Goal: Information Seeking & Learning: Learn about a topic

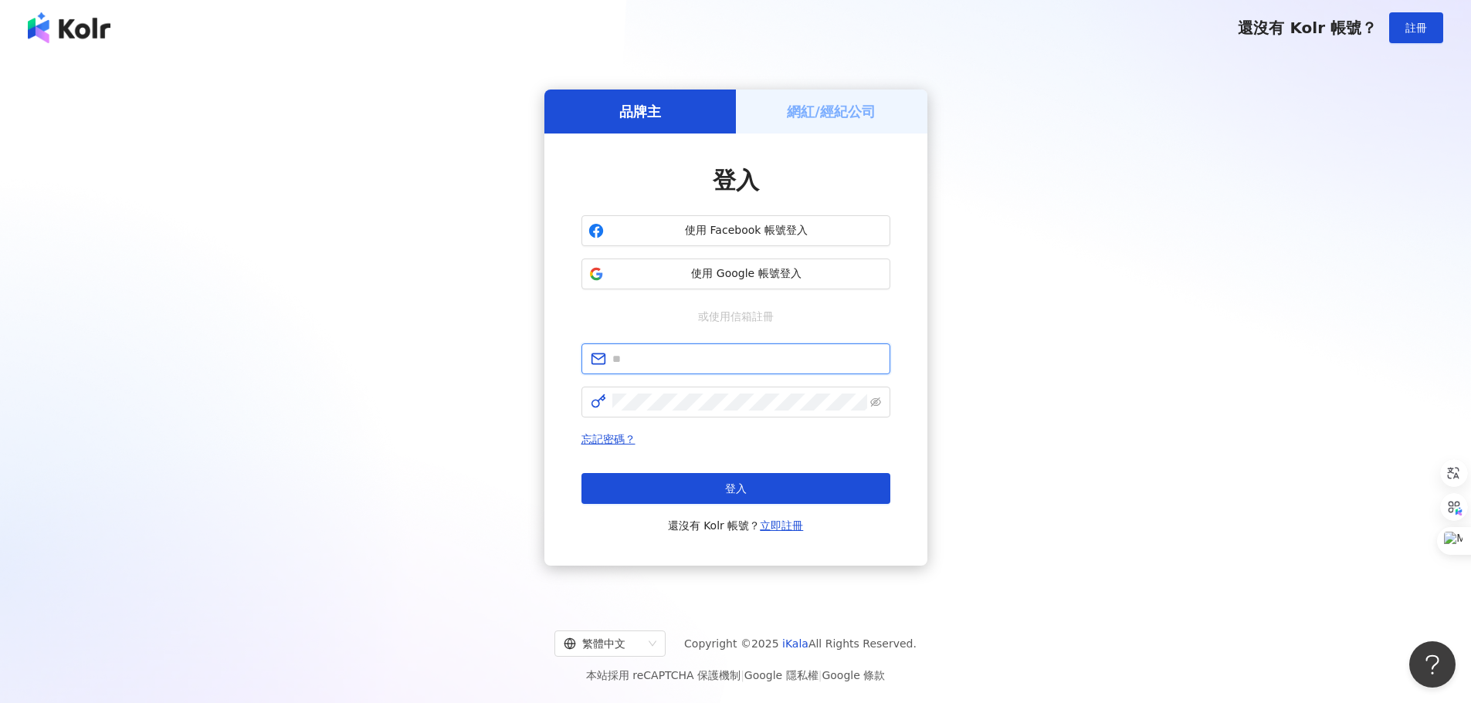
type input "**********"
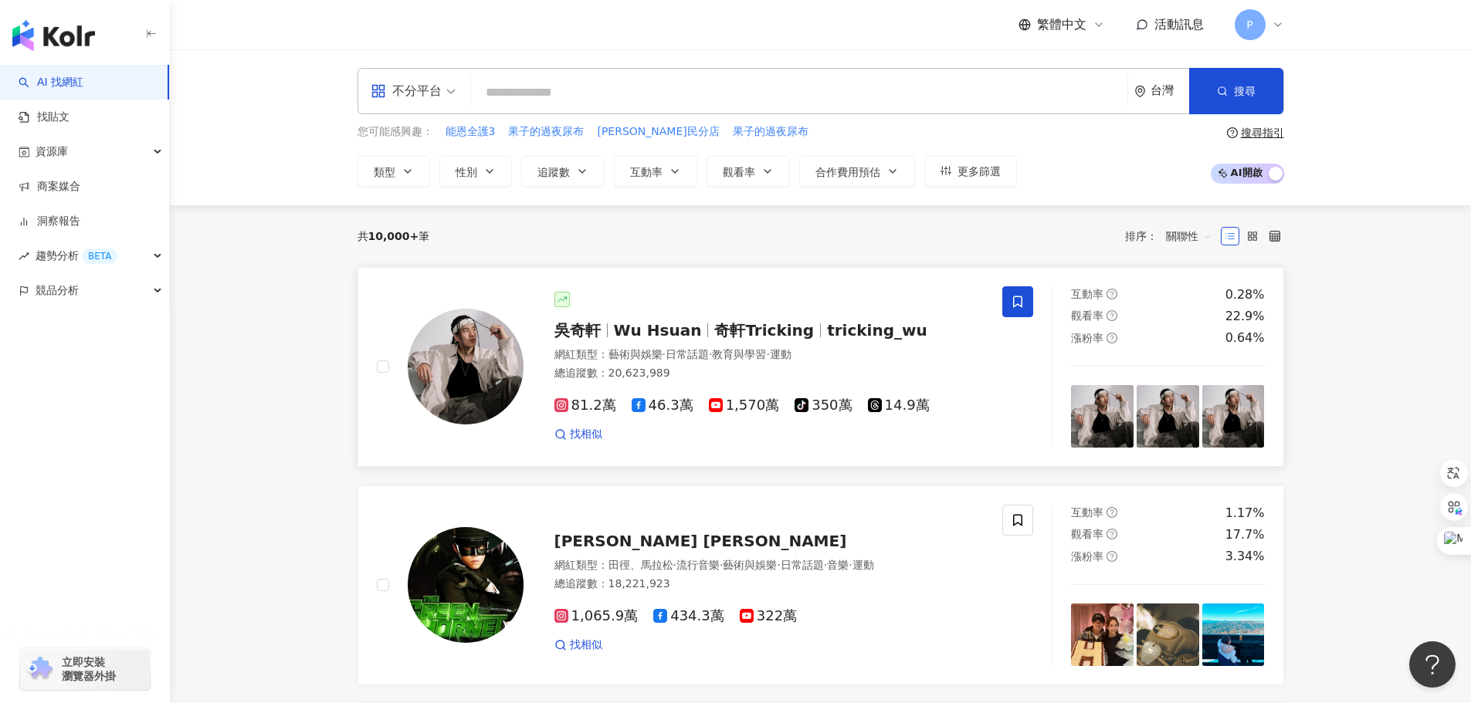
scroll to position [154, 0]
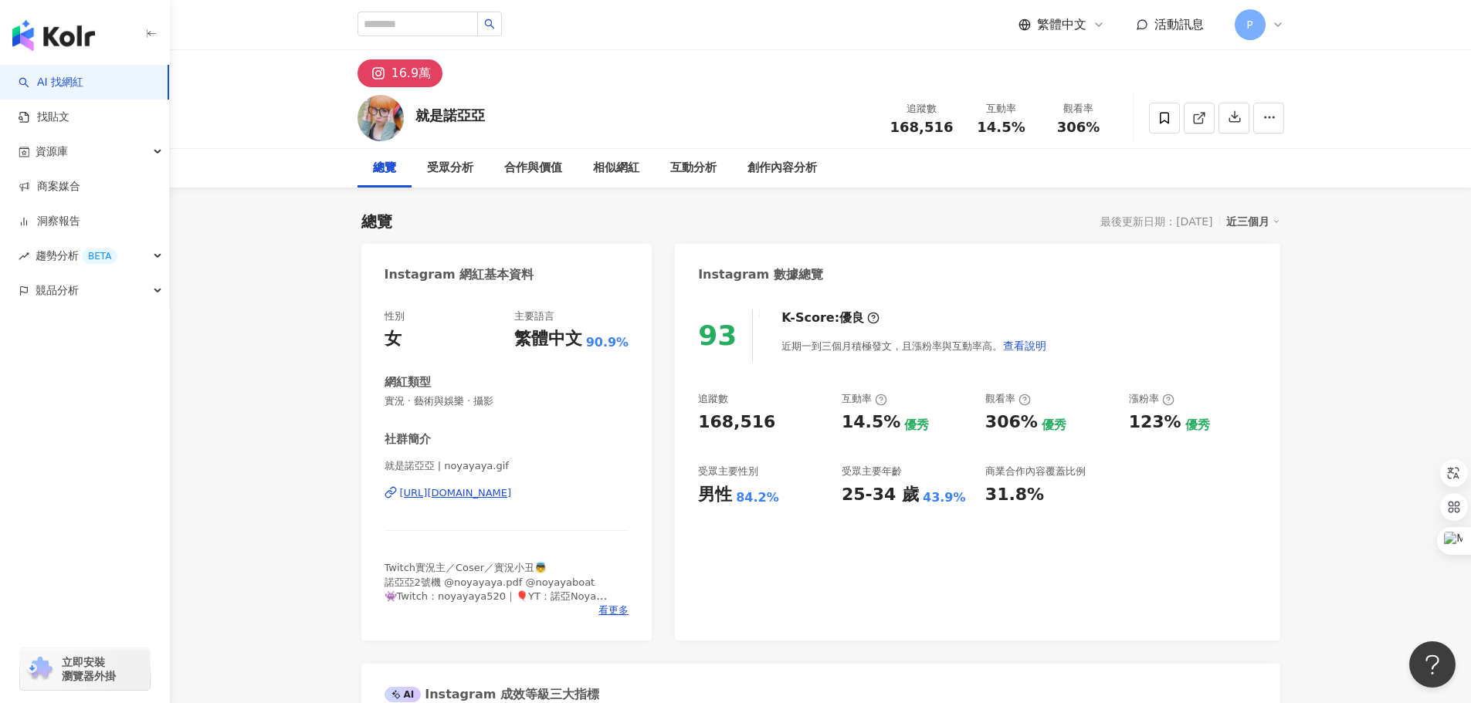
click at [388, 72] on button "16.9萬" at bounding box center [400, 73] width 86 height 28
click at [1197, 121] on icon at bounding box center [1199, 118] width 14 height 14
drag, startPoint x: 485, startPoint y: 117, endPoint x: 417, endPoint y: 117, distance: 67.9
click at [417, 117] on div "就是諾亞亞 追蹤數 168,516 互動率 14.5% 觀看率 306%" at bounding box center [821, 117] width 988 height 61
copy div "就是諾亞亞"
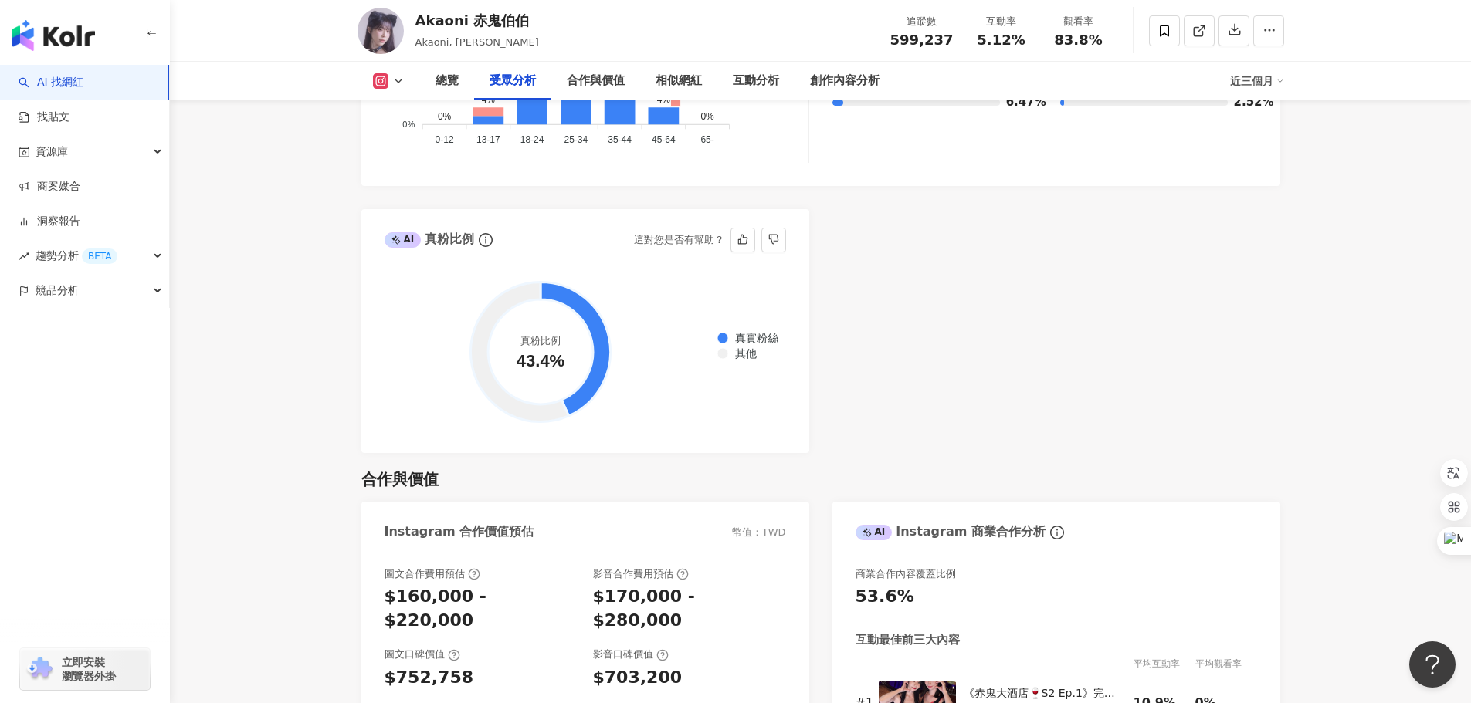
scroll to position [1390, 0]
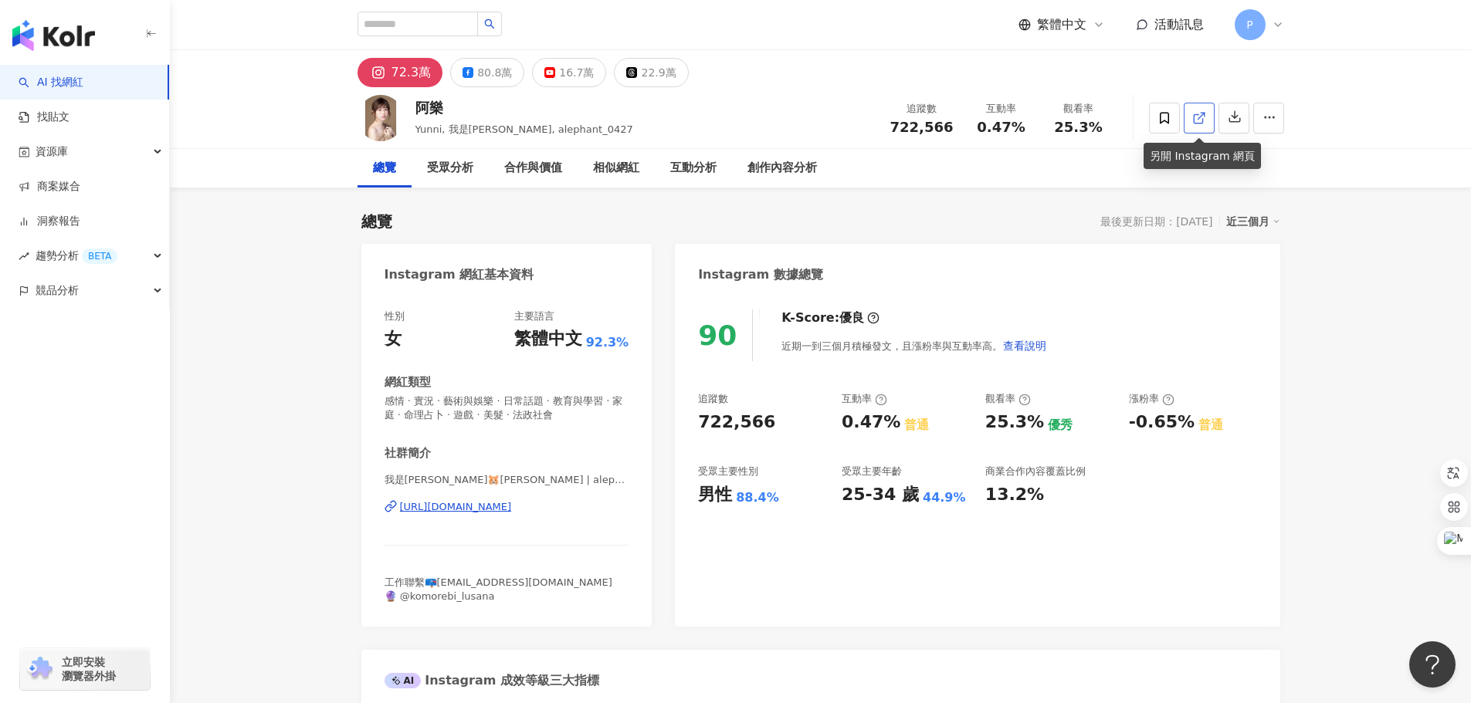
click at [1192, 114] on icon at bounding box center [1199, 118] width 14 height 14
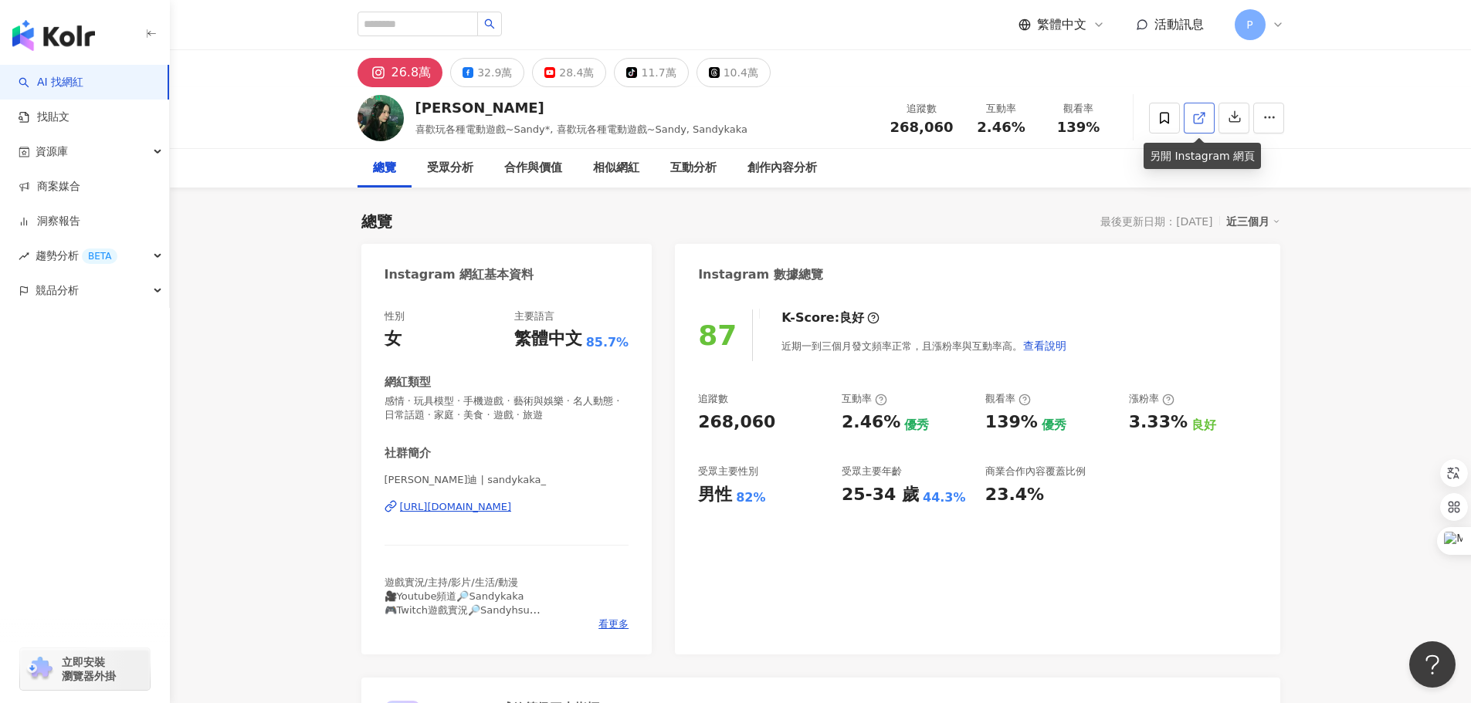
click at [1202, 113] on polyline at bounding box center [1202, 115] width 4 height 4
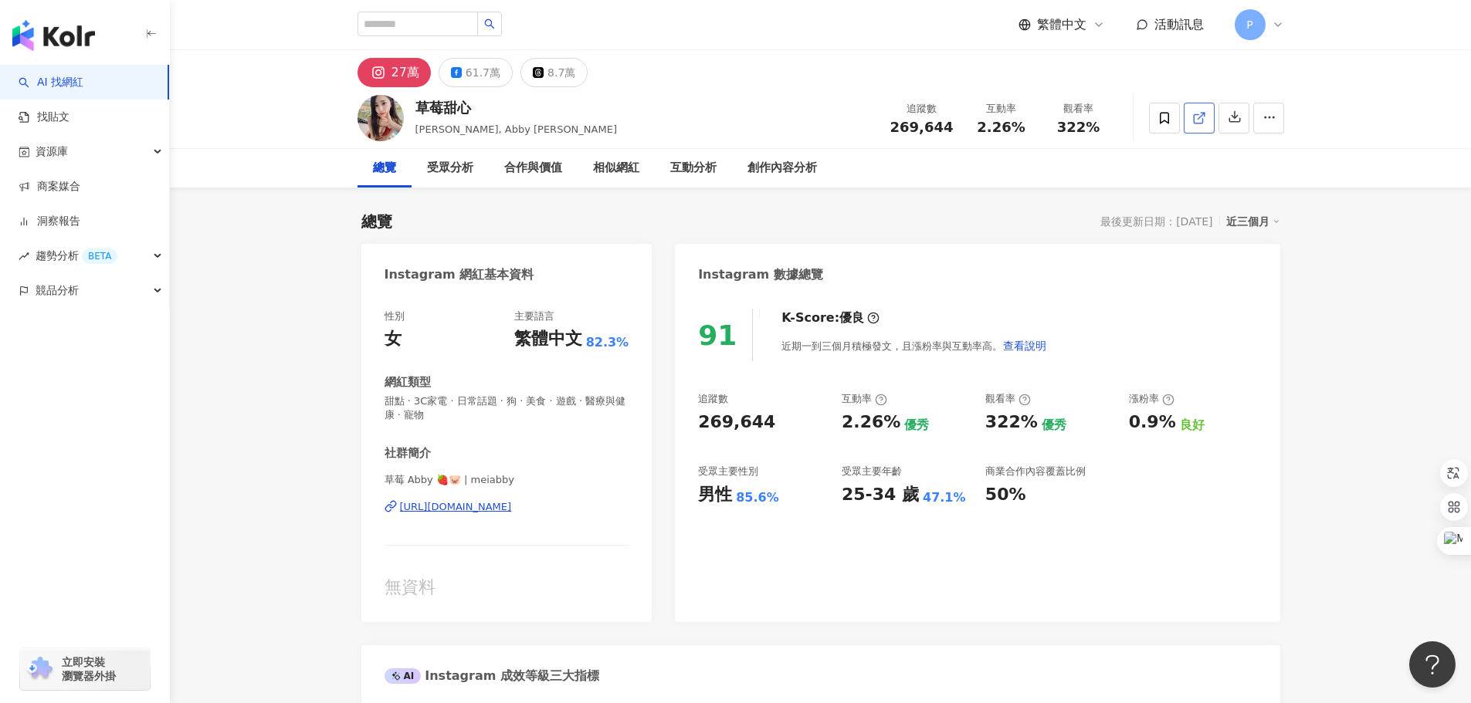
click at [1201, 119] on icon at bounding box center [1199, 118] width 14 height 14
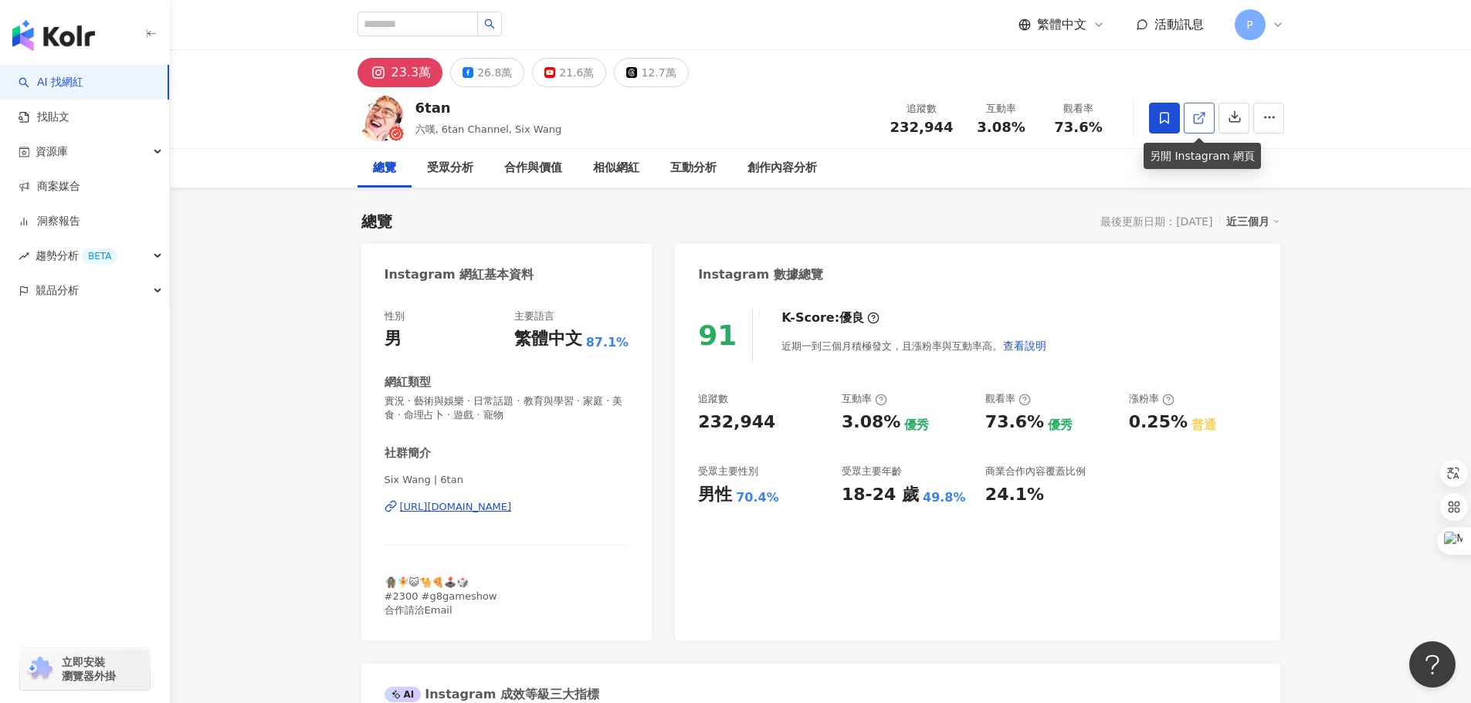
click at [1203, 125] on span at bounding box center [1199, 118] width 14 height 16
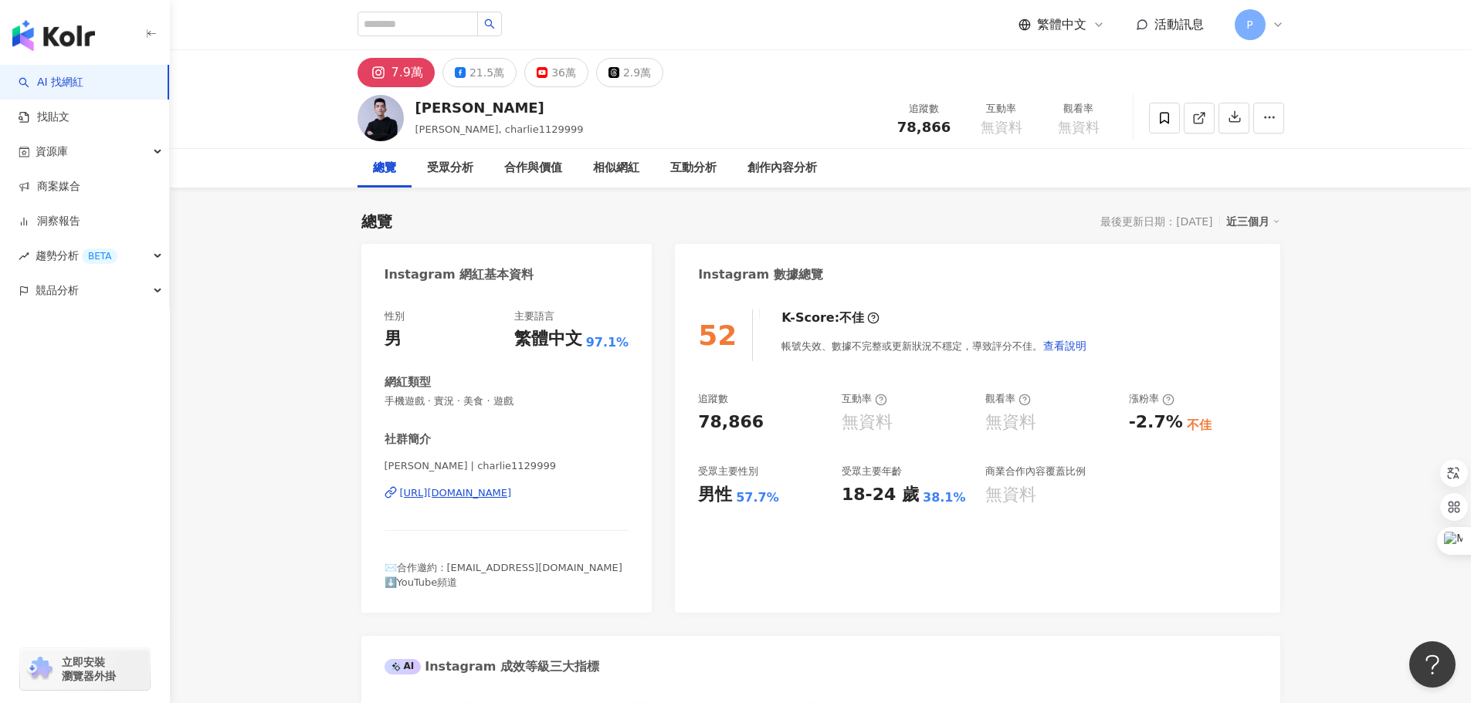
scroll to position [309, 0]
